Goal: Information Seeking & Learning: Learn about a topic

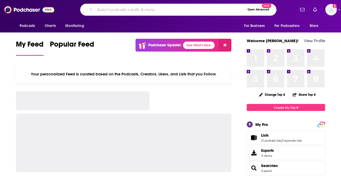
click at [194, 9] on input "Search podcasts, credits, & more..." at bounding box center [170, 9] width 151 height 8
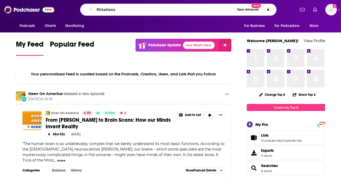
type input "flirtations"
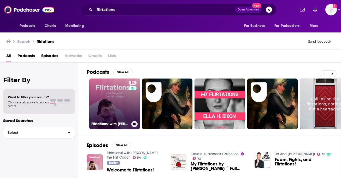
click at [129, 109] on div "54" at bounding box center [133, 100] width 9 height 40
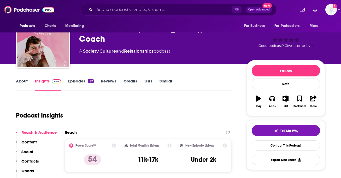
scroll to position [21, 0]
